Goal: Check status

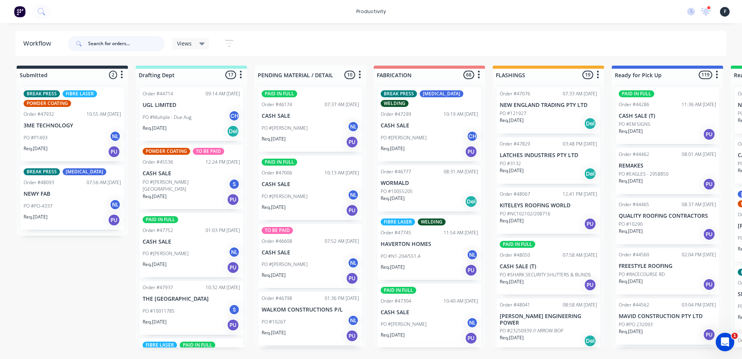
click at [98, 40] on input "text" at bounding box center [126, 43] width 77 height 15
type input "48041"
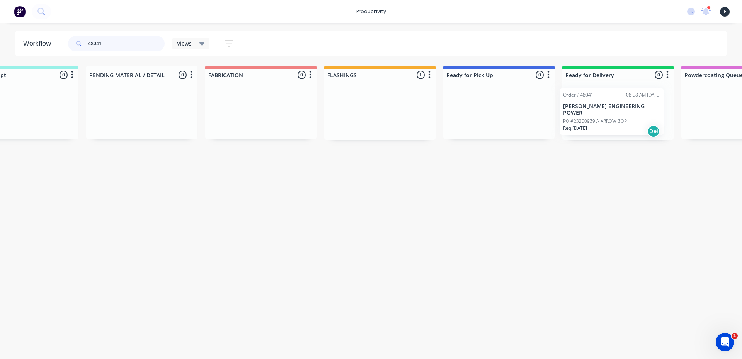
drag, startPoint x: 543, startPoint y: 124, endPoint x: 613, endPoint y: 125, distance: 69.9
click at [613, 125] on div "Submitted 0 Sort By Created date Required date Order number Customer name Most …" at bounding box center [470, 103] width 1289 height 74
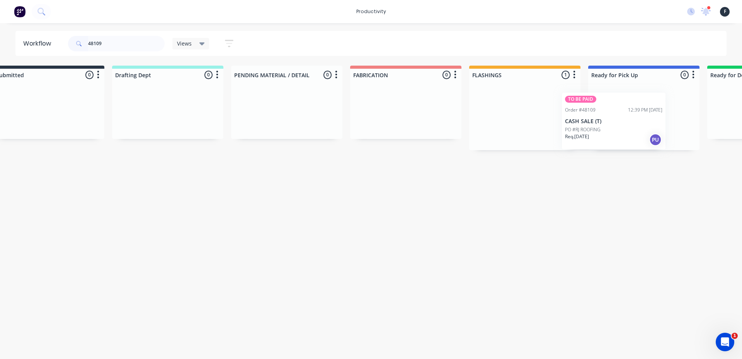
drag, startPoint x: 519, startPoint y: 115, endPoint x: 592, endPoint y: 120, distance: 72.8
click at [592, 120] on div "Submitted 0 Sort By Created date Required date Order number Customer name Most …" at bounding box center [615, 108] width 1289 height 85
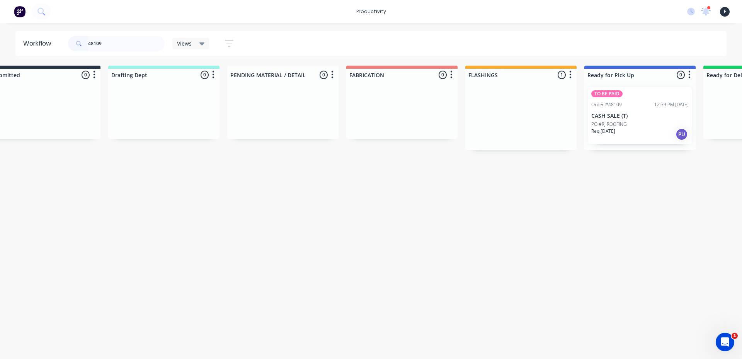
type input "48109"
click at [619, 116] on div "TO BE PAID Order #48109 12:39 PM 25/09/25 CASH SALE (T) PO #RJ ROOFING Req. 25/…" at bounding box center [639, 115] width 111 height 69
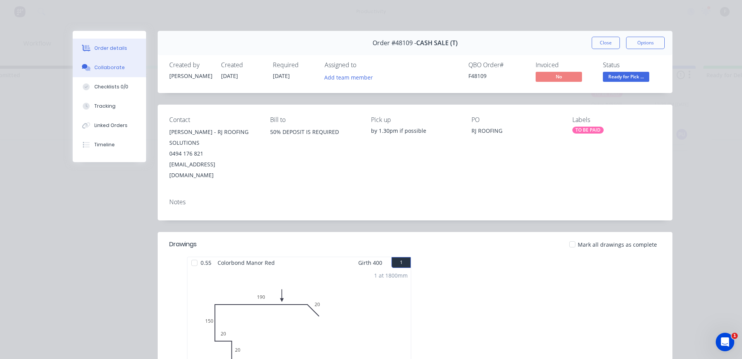
click at [129, 72] on button "Collaborate" at bounding box center [109, 67] width 73 height 19
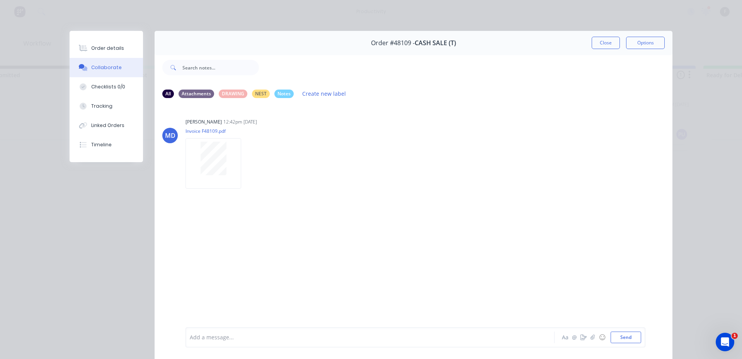
click at [208, 331] on div "Add a message... Aa @ ☺ Send" at bounding box center [415, 338] width 460 height 20
click at [206, 333] on div "Add a message..." at bounding box center [359, 338] width 338 height 12
click at [603, 48] on button "Close" at bounding box center [606, 43] width 28 height 12
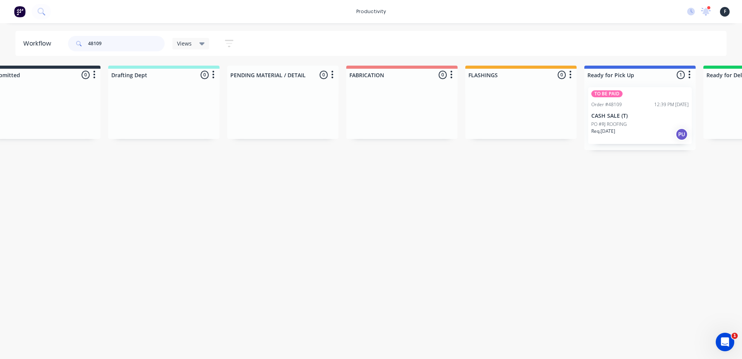
click at [128, 47] on input "48109" at bounding box center [126, 43] width 77 height 15
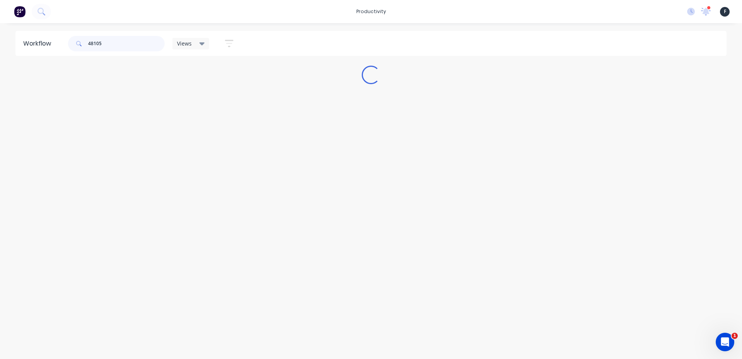
scroll to position [0, 0]
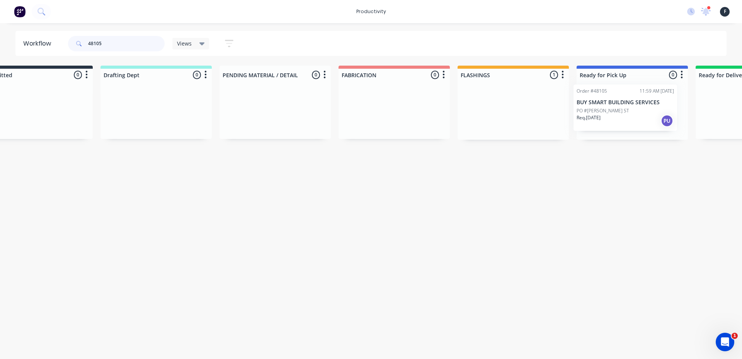
drag, startPoint x: 528, startPoint y: 123, endPoint x: 618, endPoint y: 120, distance: 89.7
click at [618, 120] on div "Submitted 0 Sort By Created date Required date Order number Customer name Most …" at bounding box center [603, 103] width 1289 height 74
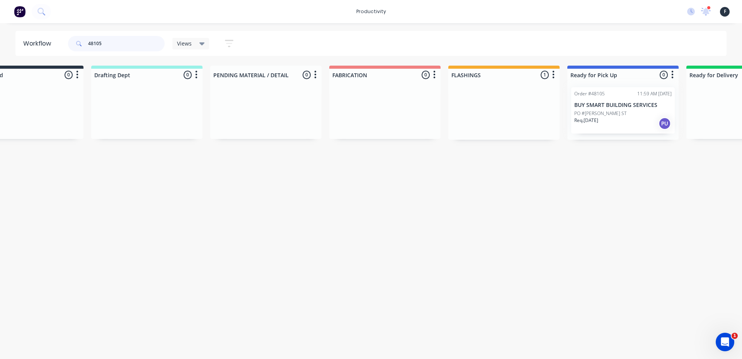
type input "48105"
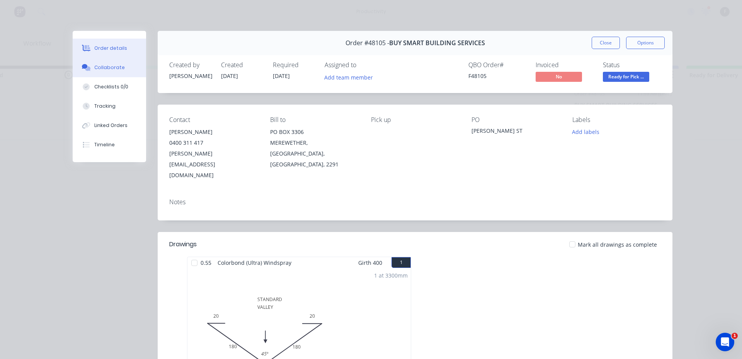
click at [100, 68] on div "Collaborate" at bounding box center [109, 67] width 31 height 7
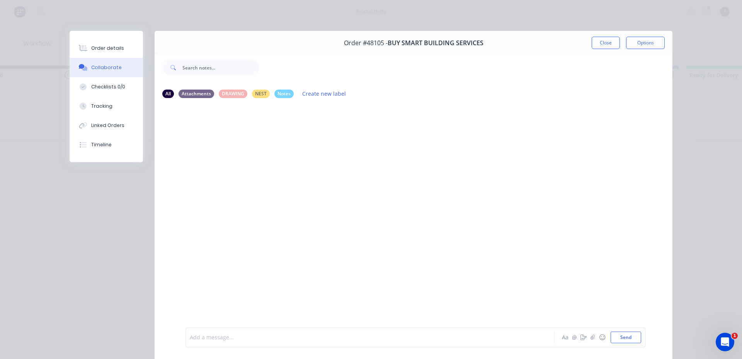
click at [234, 336] on div at bounding box center [359, 338] width 338 height 8
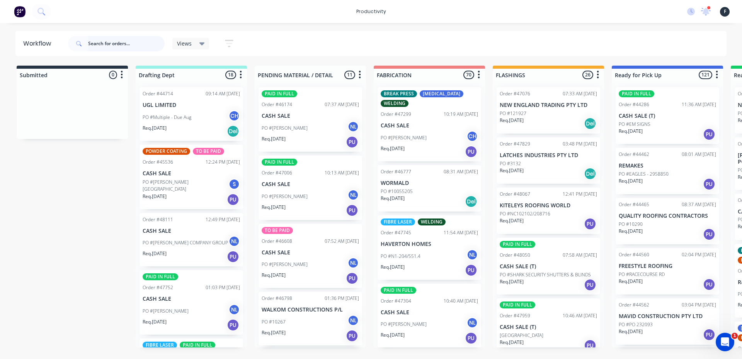
click at [104, 44] on input "text" at bounding box center [126, 43] width 77 height 15
type input "47975"
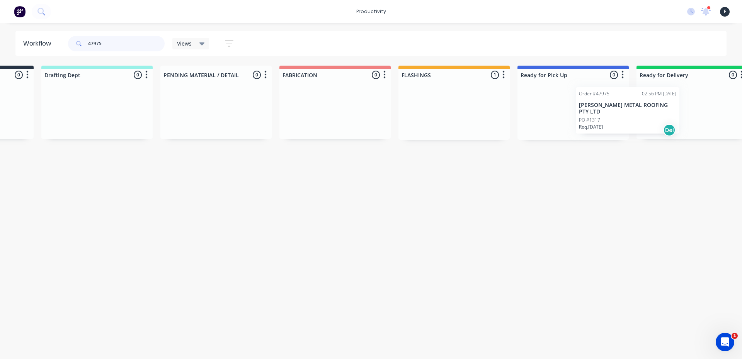
scroll to position [0, 132]
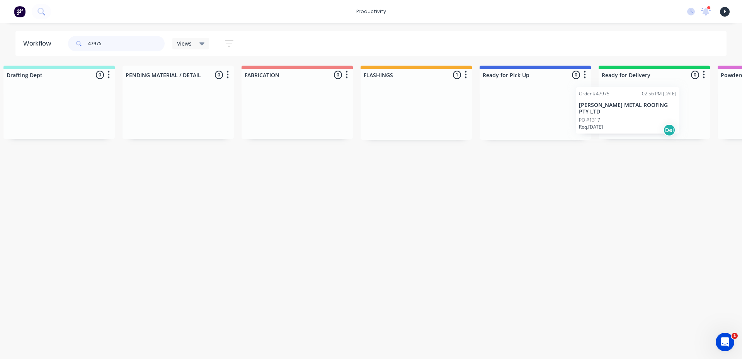
drag, startPoint x: 530, startPoint y: 117, endPoint x: 613, endPoint y: 117, distance: 83.5
click at [613, 117] on div "Submitted 0 Sort By Created date Required date Order number Customer name Most …" at bounding box center [506, 103] width 1289 height 74
